Goal: Task Accomplishment & Management: Use online tool/utility

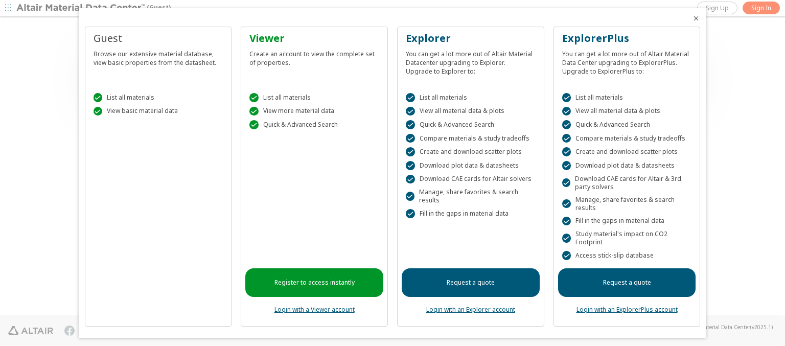
click at [692, 18] on icon "Close" at bounding box center [696, 18] width 8 height 8
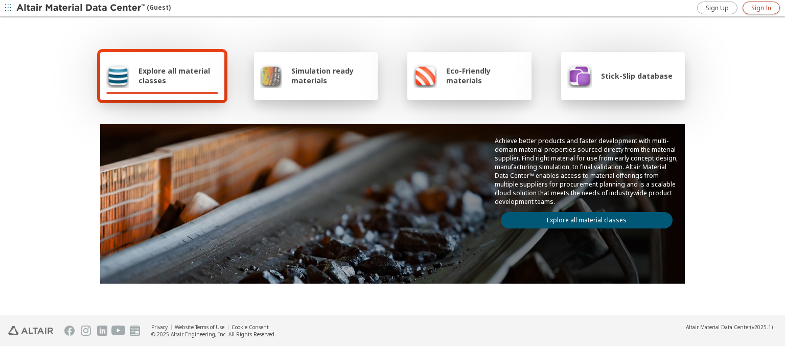
click at [761, 8] on span "Sign In" at bounding box center [761, 8] width 20 height 8
click at [81, 8] on img at bounding box center [81, 8] width 130 height 10
click at [174, 76] on span "Explore all material classes" at bounding box center [178, 75] width 80 height 19
click at [582, 218] on link "Explore all material classes" at bounding box center [587, 220] width 172 height 16
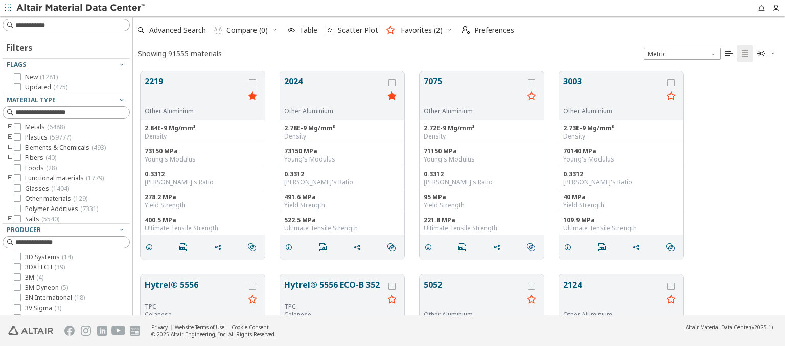
scroll to position [244, 644]
click at [446, 30] on icon "button" at bounding box center [449, 30] width 6 height 6
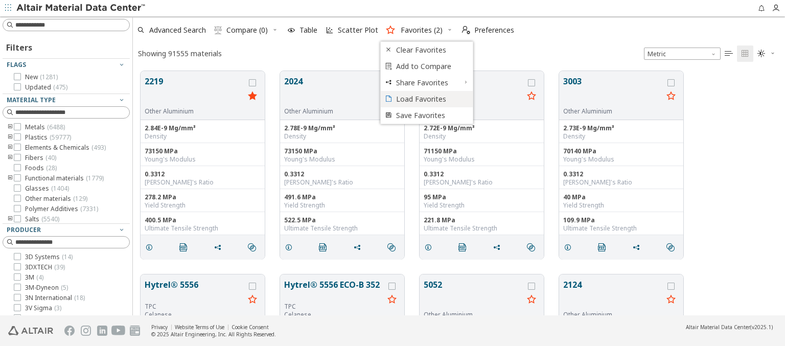
click at [427, 99] on span "Load Favorites" at bounding box center [431, 99] width 70 height 16
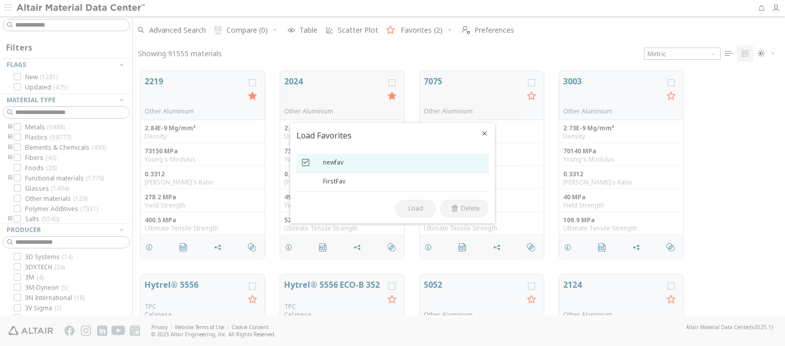
click at [305, 162] on icon at bounding box center [305, 161] width 7 height 7
click at [464, 208] on span "Delete" at bounding box center [470, 208] width 19 height 8
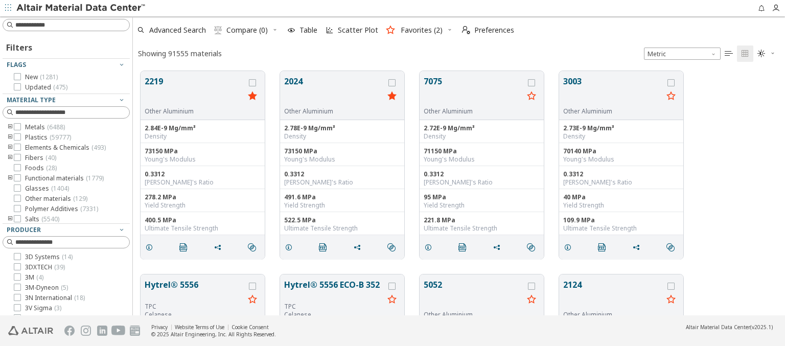
click at [446, 30] on icon "button" at bounding box center [449, 30] width 6 height 6
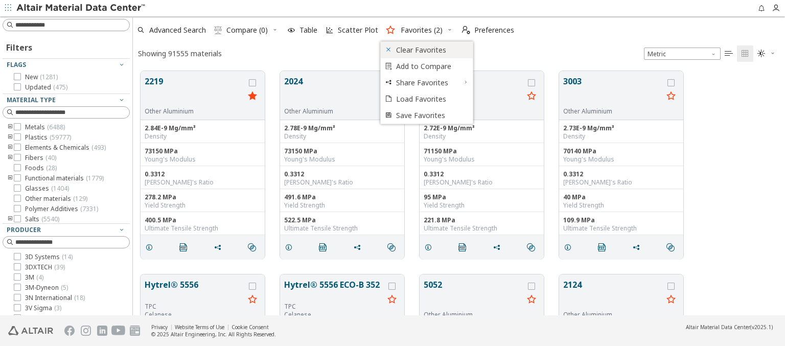
click at [431, 50] on span "Clear Favorites" at bounding box center [431, 50] width 70 height 16
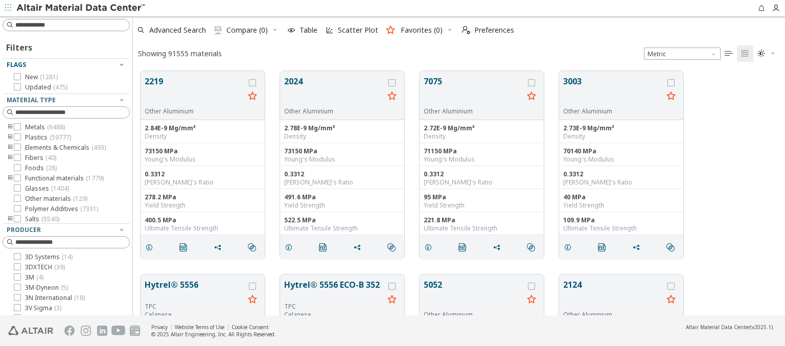
click at [62, 65] on div "Flags" at bounding box center [62, 65] width 111 height 8
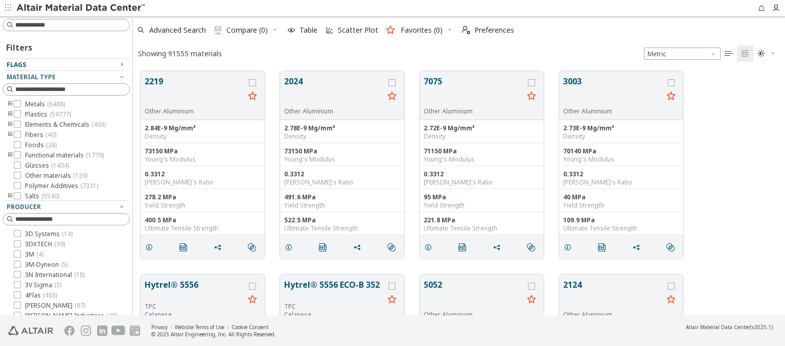
click at [81, 8] on img at bounding box center [81, 8] width 130 height 10
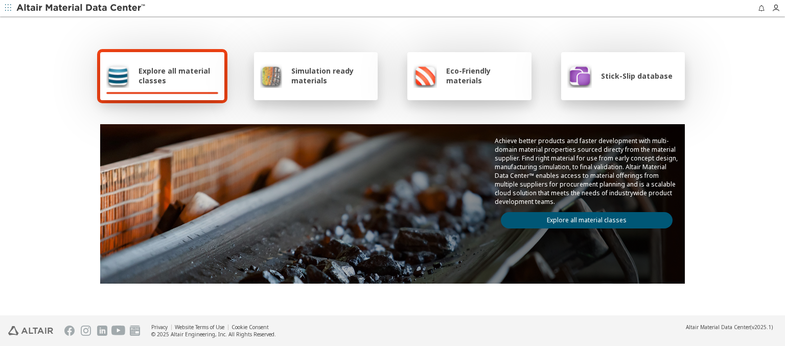
click at [174, 76] on span "Explore all material classes" at bounding box center [178, 75] width 80 height 19
click at [582, 218] on link "Explore all material classes" at bounding box center [587, 220] width 172 height 16
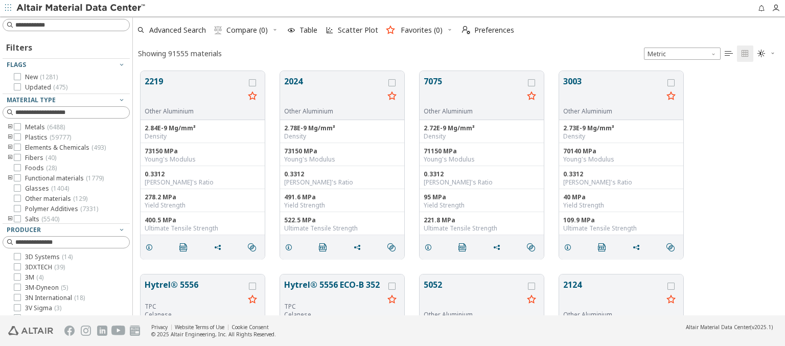
scroll to position [244, 644]
click at [291, 30] on icon "button" at bounding box center [291, 30] width 8 height 8
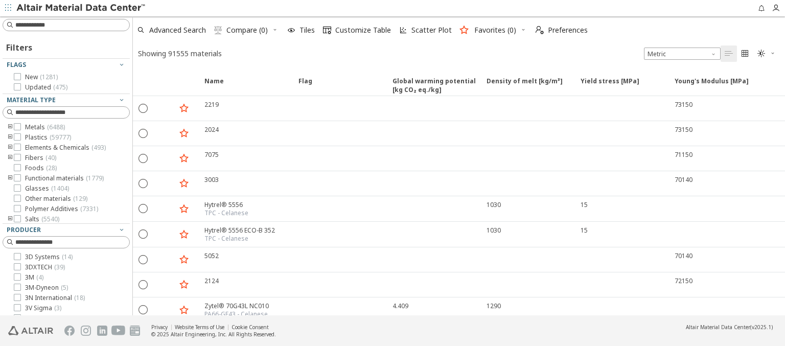
click at [520, 30] on icon "button" at bounding box center [523, 30] width 6 height 6
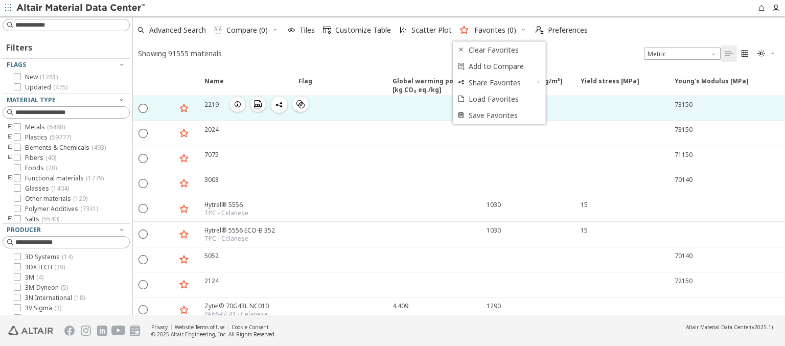
click at [184, 108] on icon "button" at bounding box center [184, 108] width 12 height 13
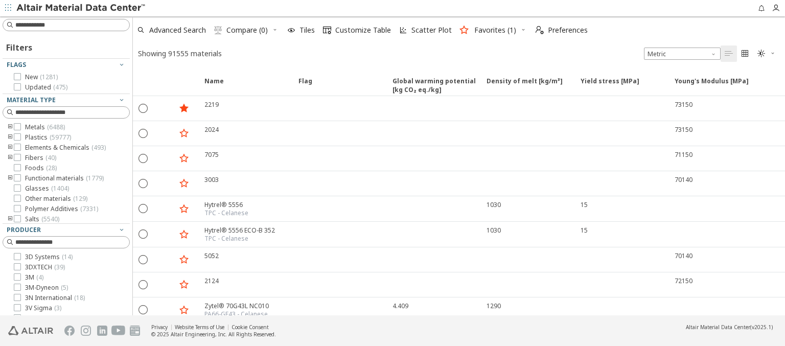
click at [520, 30] on icon "button" at bounding box center [523, 30] width 6 height 6
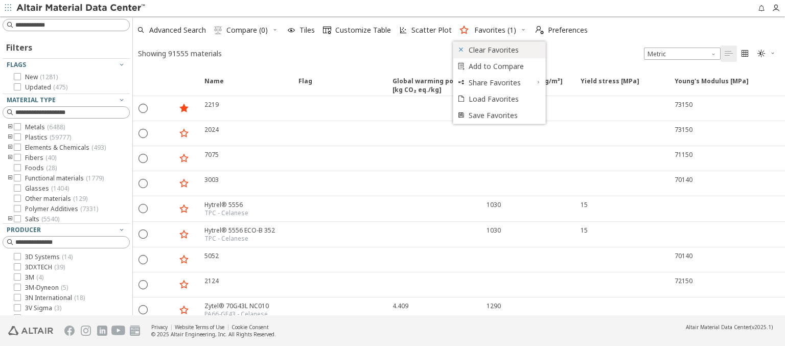
click at [504, 50] on span "Clear Favorites" at bounding box center [503, 50] width 70 height 16
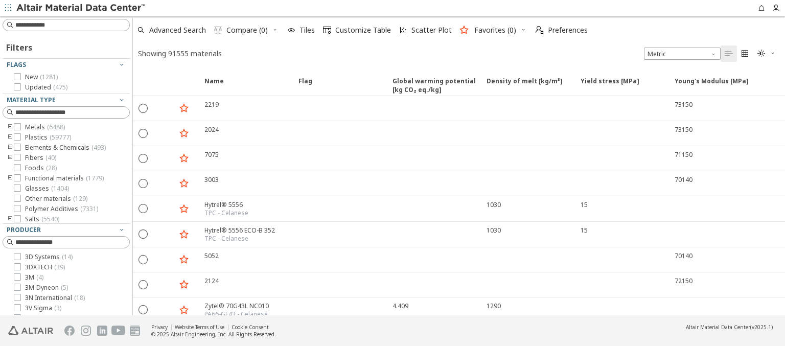
click at [81, 8] on img at bounding box center [81, 8] width 130 height 10
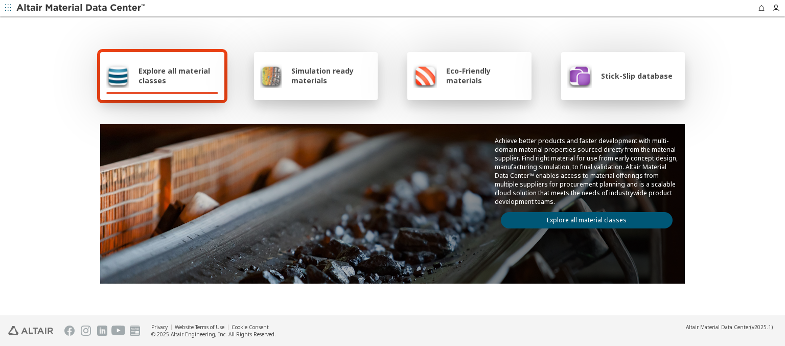
click at [174, 76] on span "Explore all material classes" at bounding box center [178, 75] width 80 height 19
click at [582, 218] on link "Explore all material classes" at bounding box center [587, 220] width 172 height 16
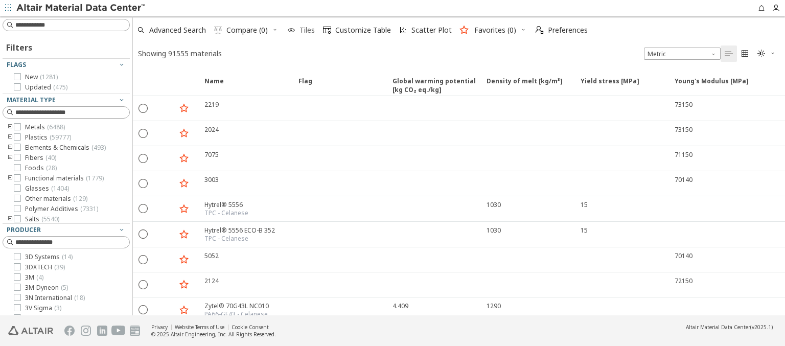
click at [291, 30] on icon "button" at bounding box center [291, 30] width 8 height 8
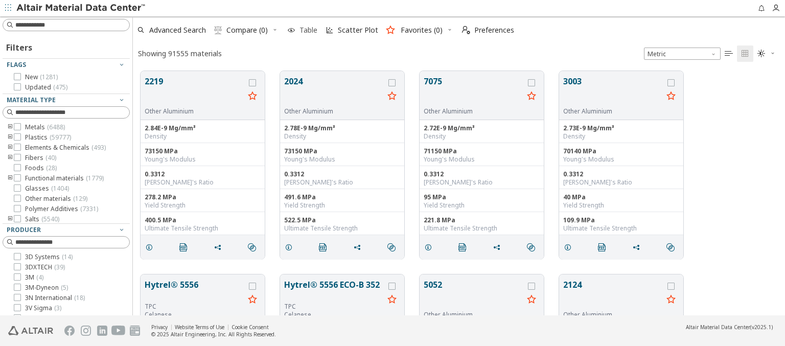
scroll to position [244, 644]
click at [446, 30] on icon "button" at bounding box center [449, 30] width 6 height 6
click at [68, 25] on input at bounding box center [72, 25] width 114 height 10
click at [252, 96] on icon "grid" at bounding box center [252, 95] width 12 height 13
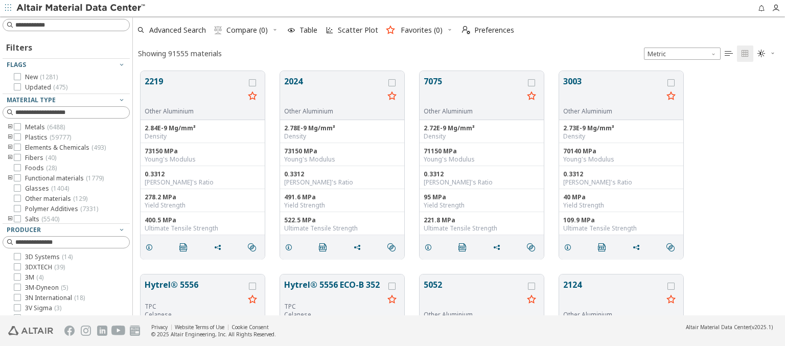
click at [446, 30] on icon "button" at bounding box center [449, 30] width 6 height 6
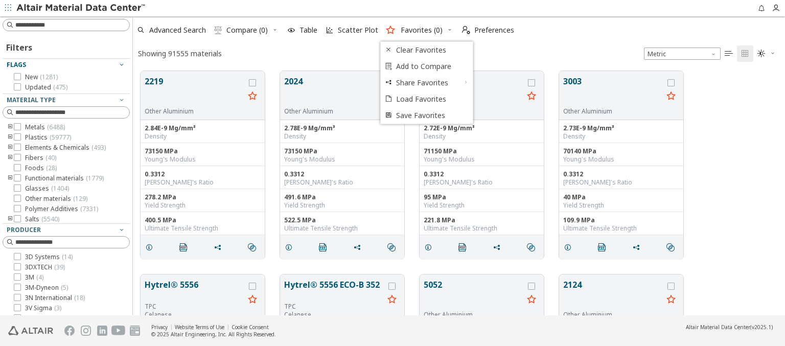
click at [62, 65] on div "Flags" at bounding box center [62, 65] width 111 height 8
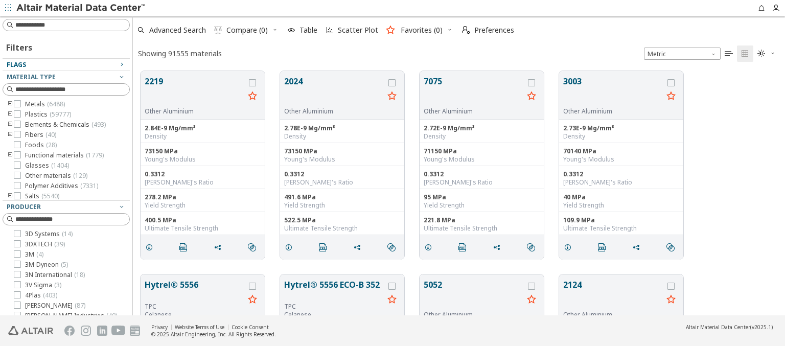
click at [81, 8] on img at bounding box center [81, 8] width 130 height 10
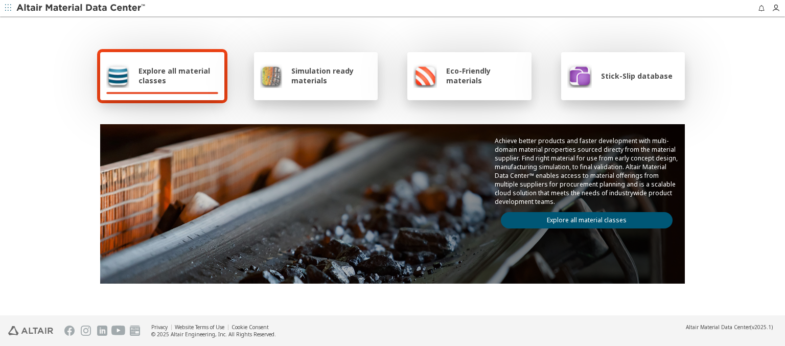
click at [174, 76] on span "Explore all material classes" at bounding box center [178, 75] width 80 height 19
click at [582, 218] on link "Explore all material classes" at bounding box center [587, 220] width 172 height 16
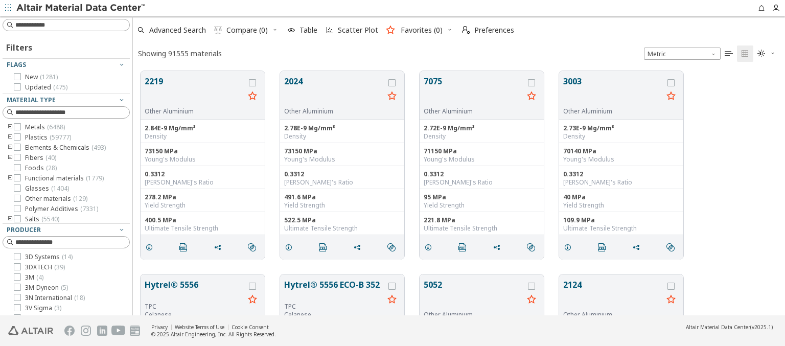
scroll to position [244, 644]
click at [291, 30] on icon "button" at bounding box center [291, 30] width 8 height 8
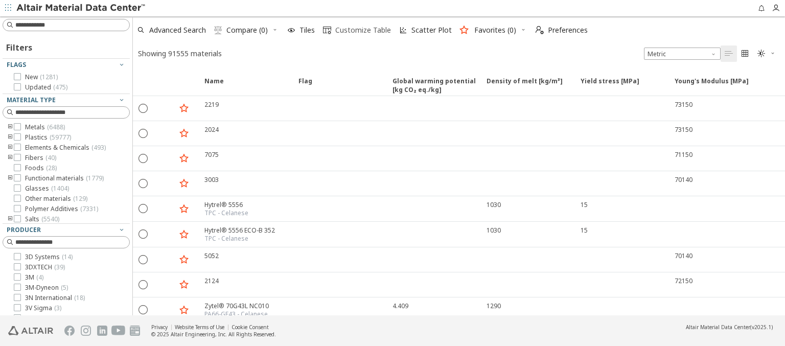
click at [356, 30] on span "Customize Table" at bounding box center [363, 30] width 56 height 7
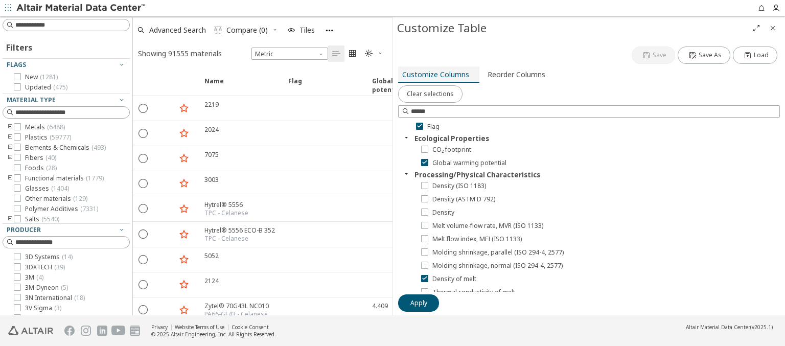
click at [437, 74] on span "Customize Columns" at bounding box center [435, 74] width 67 height 16
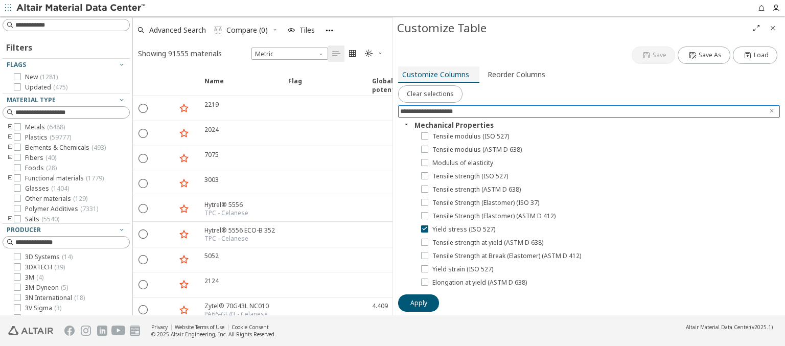
type input "**********"
click at [771, 110] on icon "Clear text" at bounding box center [771, 111] width 6 height 6
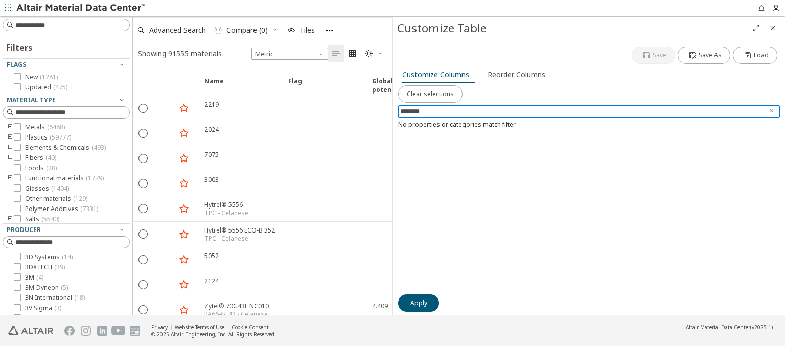
type input "********"
click at [771, 110] on icon "Clear text" at bounding box center [771, 111] width 6 height 6
type input "**********"
click at [771, 110] on icon "Clear text" at bounding box center [771, 111] width 6 height 6
type input "**********"
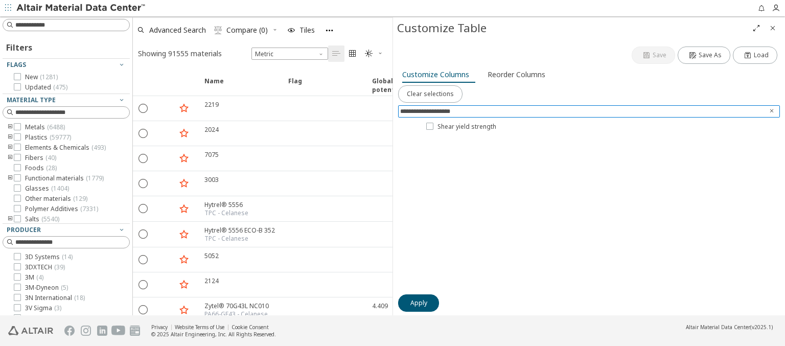
click at [771, 110] on icon "Clear text" at bounding box center [771, 111] width 6 height 6
type input "*******"
click at [771, 110] on icon "Clear text" at bounding box center [771, 111] width 6 height 6
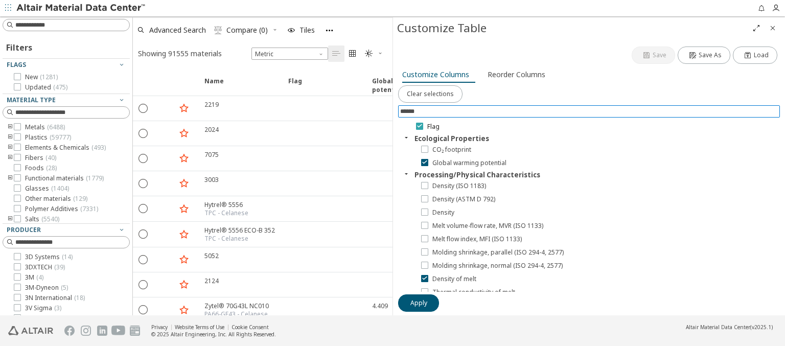
click at [419, 125] on icon at bounding box center [419, 125] width 7 height 7
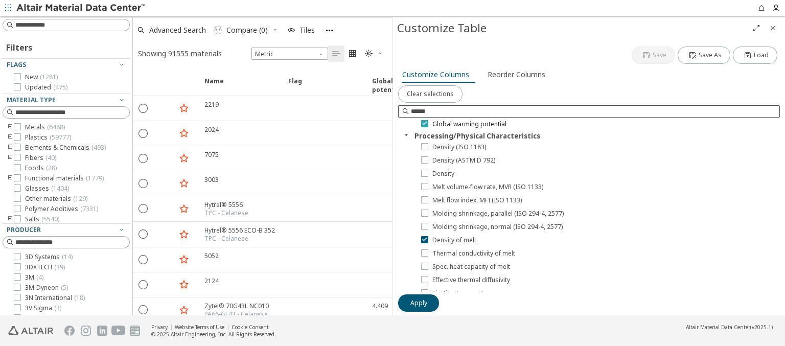
click at [424, 123] on icon at bounding box center [424, 123] width 7 height 7
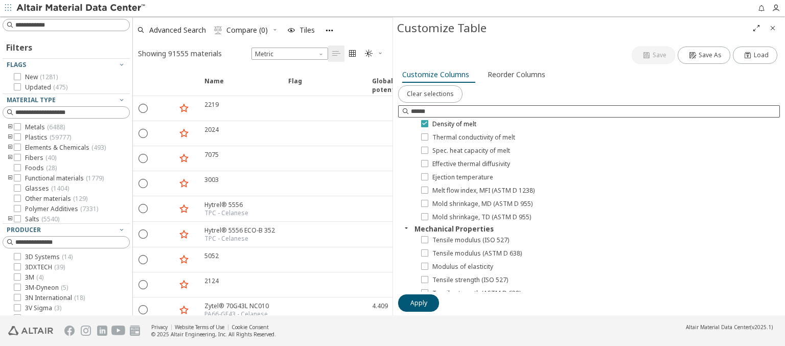
click at [424, 123] on icon at bounding box center [424, 123] width 7 height 7
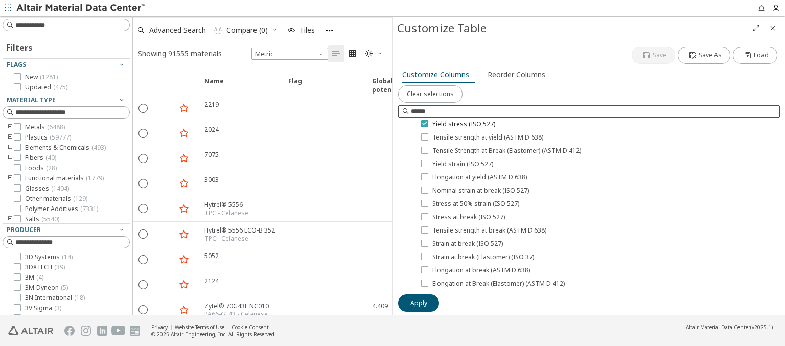
click at [424, 123] on icon at bounding box center [424, 123] width 7 height 7
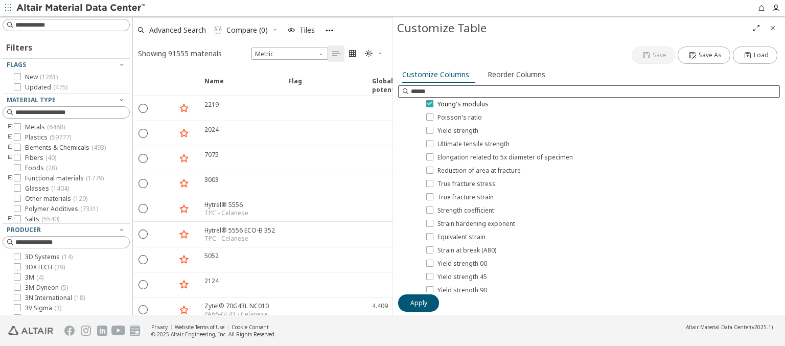
click at [429, 103] on icon at bounding box center [429, 103] width 7 height 7
click at [418, 302] on span "Apply" at bounding box center [418, 303] width 17 height 8
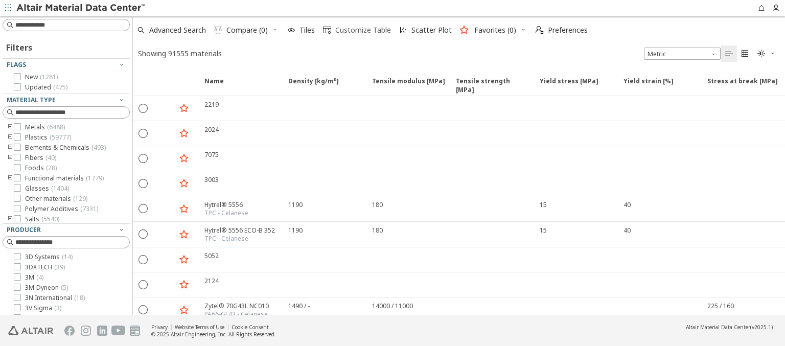
click at [356, 30] on span "Customize Table" at bounding box center [363, 30] width 56 height 7
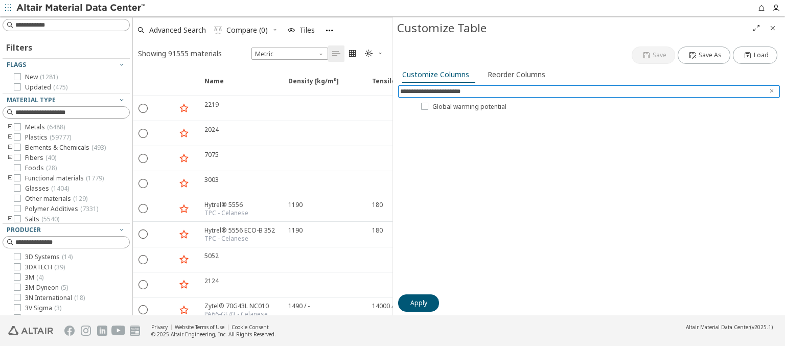
scroll to position [0, 0]
type input "**********"
click at [81, 8] on img at bounding box center [81, 8] width 130 height 10
